Goal: Task Accomplishment & Management: Complete application form

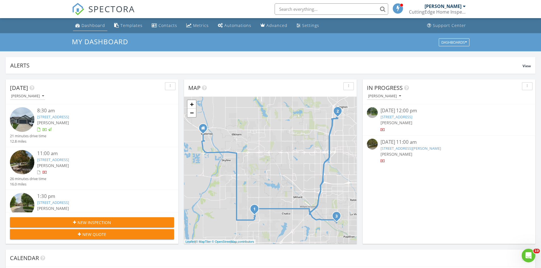
click at [85, 29] on link "Dashboard" at bounding box center [90, 25] width 34 height 11
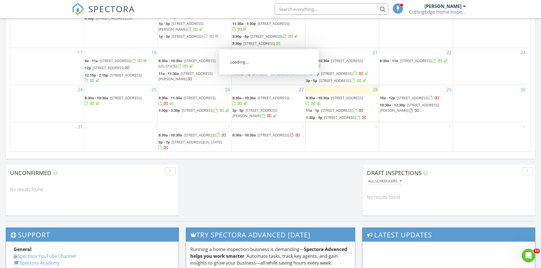
scroll to position [40, 0]
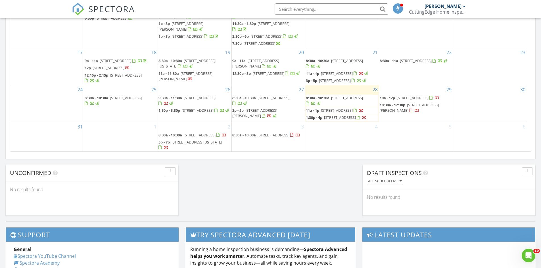
click at [290, 135] on div at bounding box center [291, 135] width 3 height 4
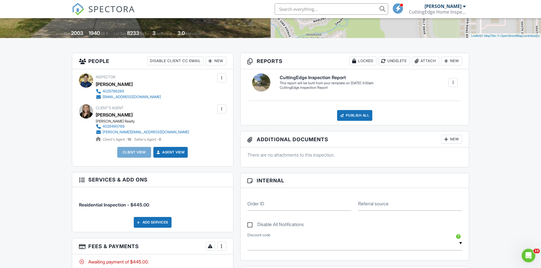
click at [215, 64] on div "New" at bounding box center [216, 61] width 21 height 9
click at [225, 78] on li "Client" at bounding box center [236, 78] width 56 height 14
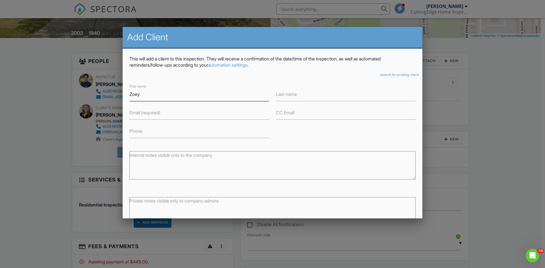
type input "Zoey"
click at [302, 97] on input "Last name" at bounding box center [346, 94] width 140 height 14
type input "Testut"
click at [225, 118] on input "Email (required)" at bounding box center [200, 113] width 140 height 14
type input "zoeytestut@gmail.com"
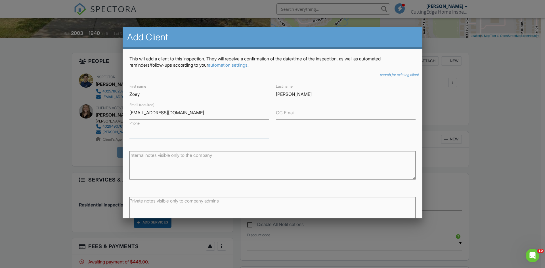
click at [218, 137] on input "Phone" at bounding box center [200, 131] width 140 height 14
click at [139, 133] on input "4026581819" at bounding box center [200, 131] width 140 height 14
click at [149, 130] on input "402-6581819" at bounding box center [200, 131] width 140 height 14
type input "402-658-1819"
click at [339, 137] on div "First name Zoey Last name Testut Email (required) zoeytestut@gmail.com CC Email…" at bounding box center [272, 110] width 293 height 55
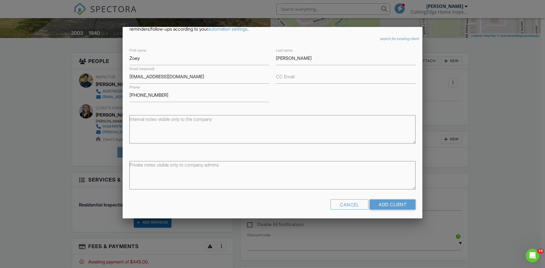
scroll to position [38, 0]
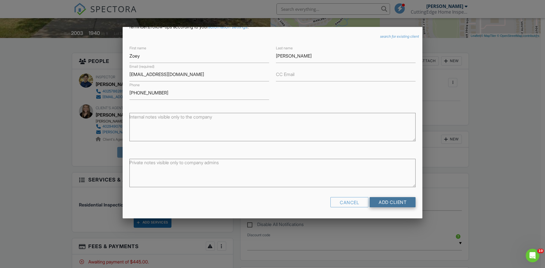
click at [391, 203] on input "Add Client" at bounding box center [393, 202] width 46 height 10
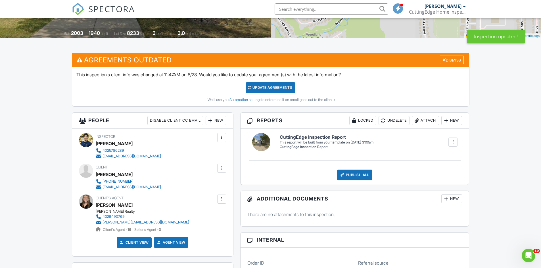
click at [214, 120] on div "New" at bounding box center [216, 120] width 21 height 9
click at [229, 135] on li "Client" at bounding box center [236, 138] width 56 height 14
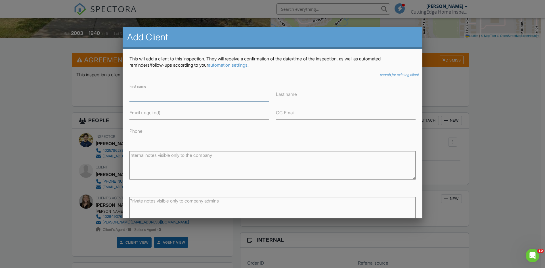
type input "a"
type input "Austin"
click at [308, 96] on input "Last name" at bounding box center [346, 94] width 140 height 14
type input "Testut"
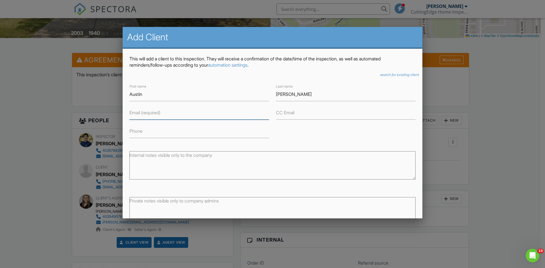
click at [176, 117] on input "Email (required)" at bounding box center [200, 113] width 140 height 14
type input "austintestut@gmail.com"
click at [172, 131] on input "Phone" at bounding box center [200, 131] width 140 height 14
type input "4"
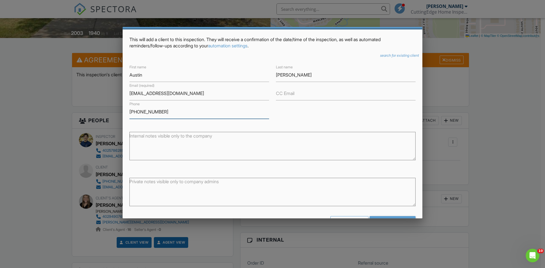
scroll to position [38, 0]
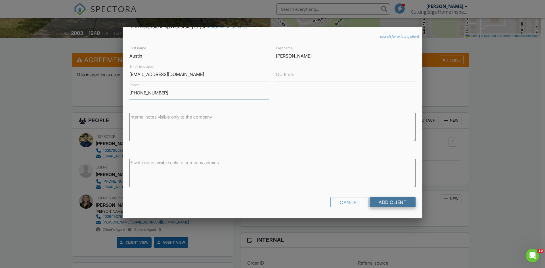
type input "615-999-1996"
click at [383, 201] on input "Add Client" at bounding box center [393, 202] width 46 height 10
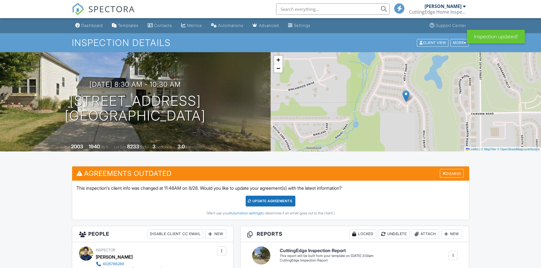
click at [274, 199] on div "Update Agreements" at bounding box center [271, 201] width 50 height 11
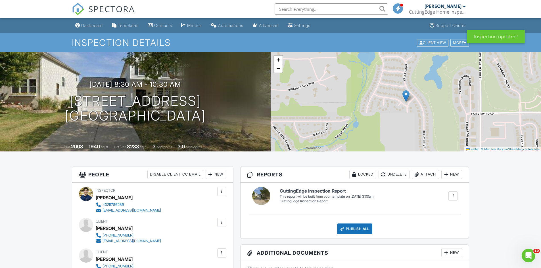
click at [95, 29] on link "Dashboard" at bounding box center [89, 25] width 32 height 11
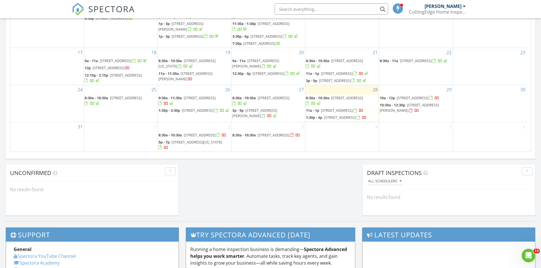
scroll to position [40, 0]
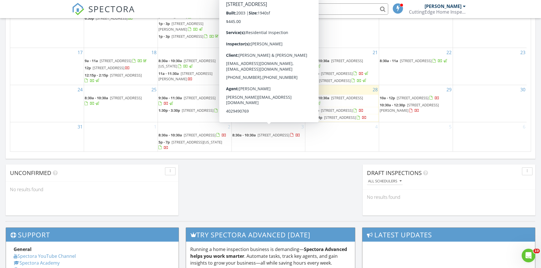
click at [252, 133] on span "8:30a - 10:30a" at bounding box center [244, 135] width 24 height 5
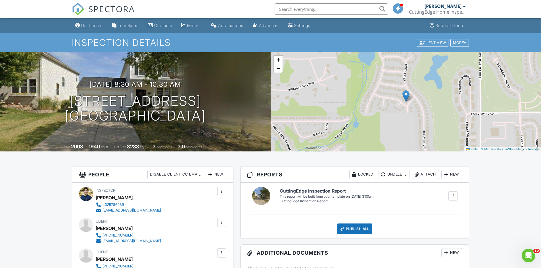
click at [86, 23] on div "Dashboard" at bounding box center [92, 25] width 22 height 5
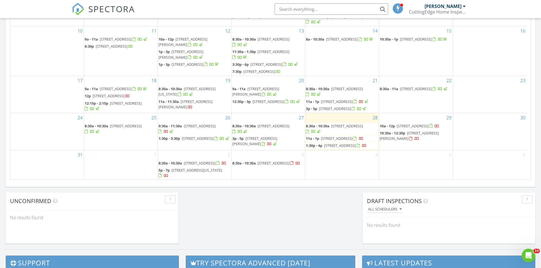
scroll to position [341, 0]
